Goal: Transaction & Acquisition: Book appointment/travel/reservation

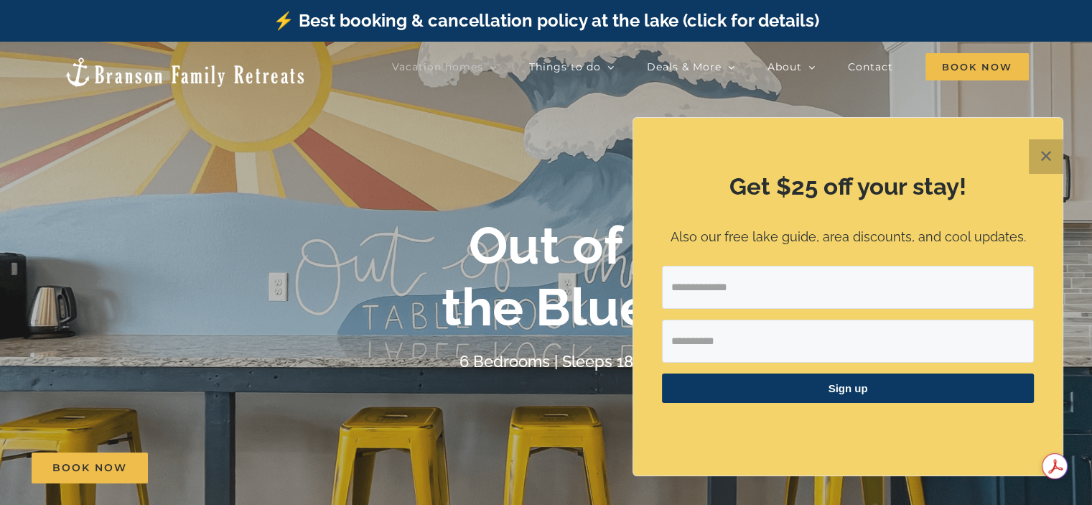
click at [1048, 167] on button "✕" at bounding box center [1046, 156] width 34 height 34
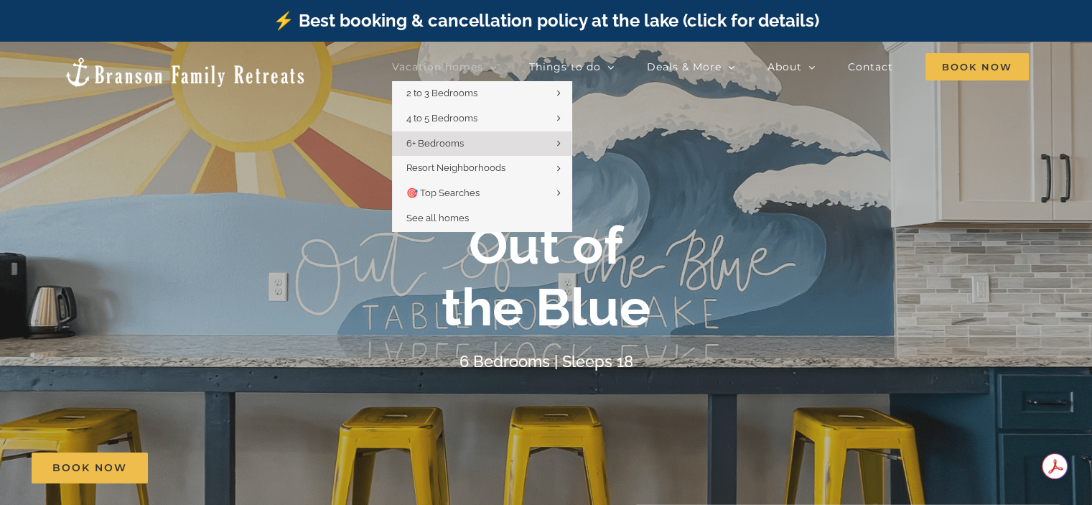
click at [419, 65] on span "Vacation homes" at bounding box center [437, 67] width 91 height 10
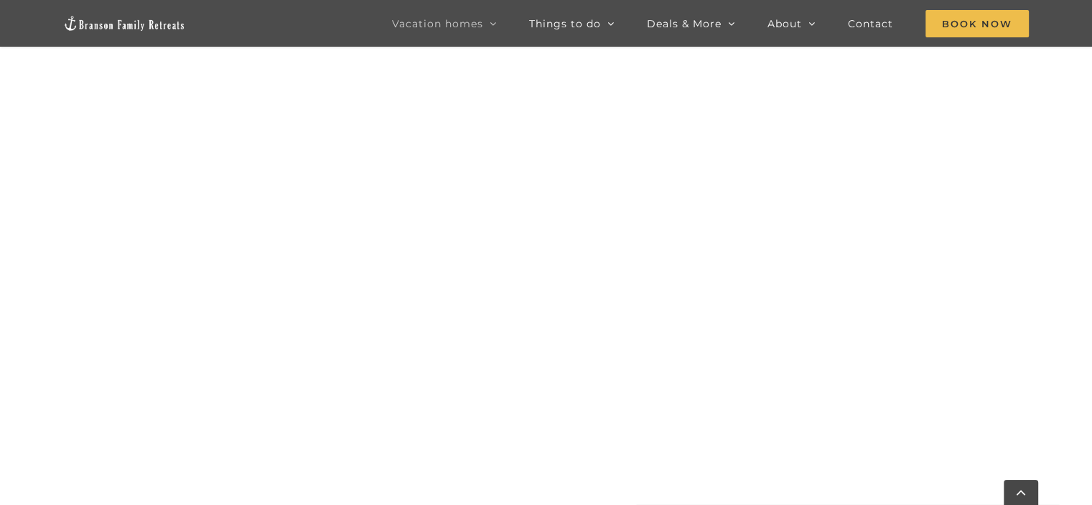
scroll to position [941, 0]
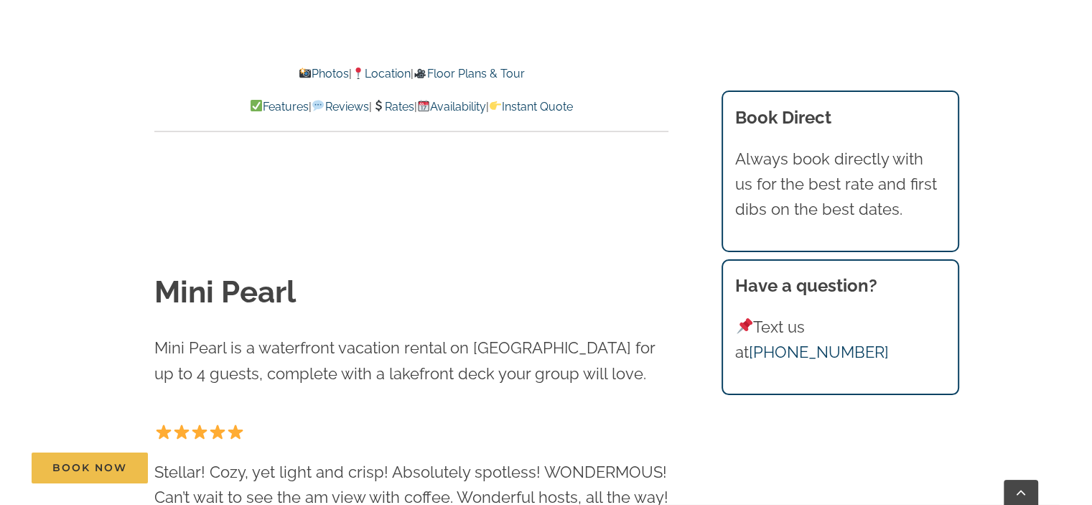
scroll to position [587, 0]
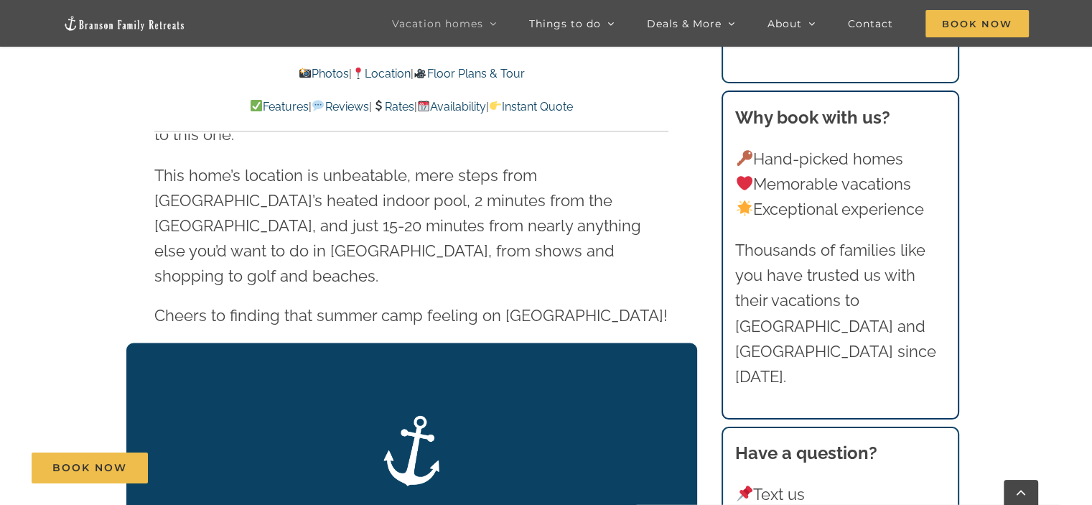
scroll to position [2556, 0]
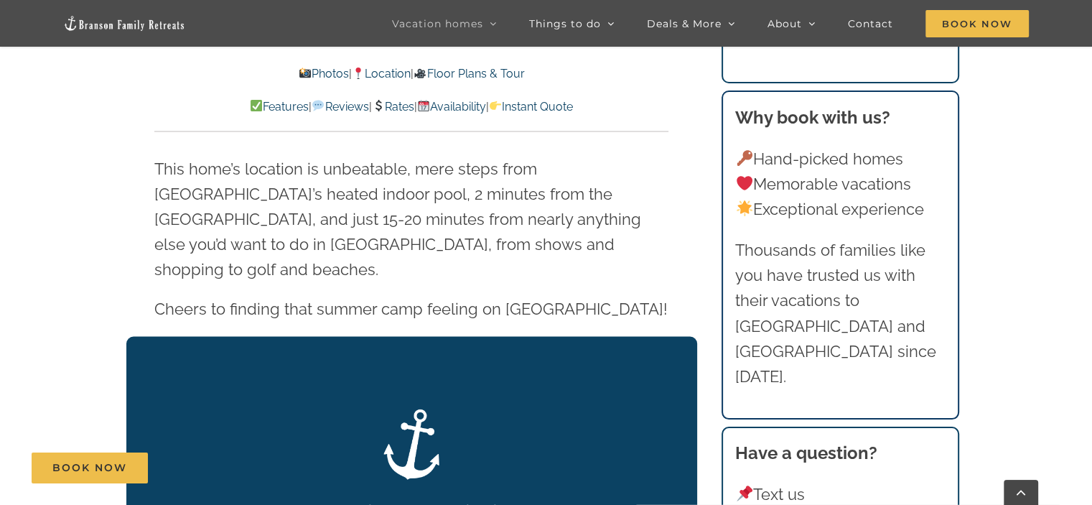
drag, startPoint x: 1097, startPoint y: 20, endPoint x: 1099, endPoint y: 135, distance: 114.9
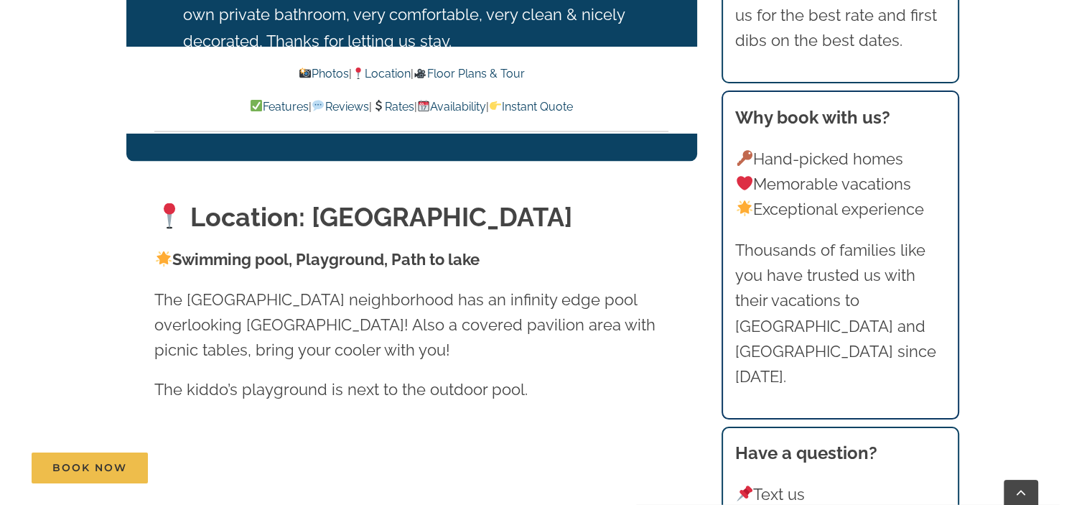
scroll to position [3086, 0]
